Goal: Task Accomplishment & Management: Manage account settings

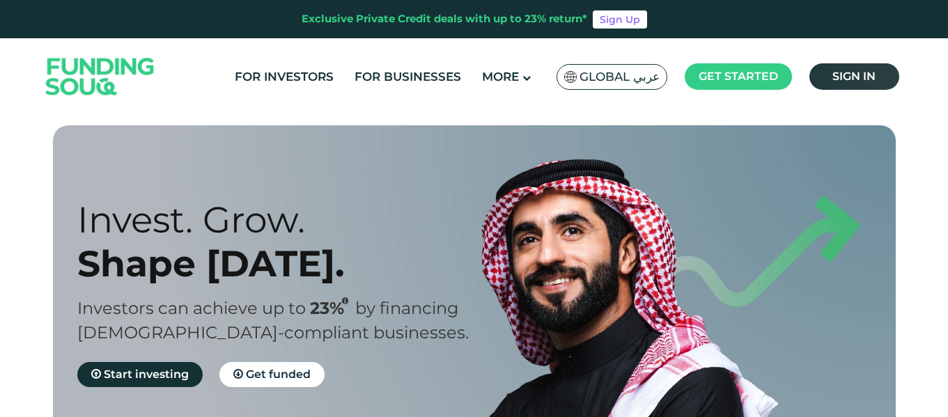
click at [868, 83] on link "Sign in" at bounding box center [854, 76] width 90 height 26
